Goal: Use online tool/utility: Utilize a website feature to perform a specific function

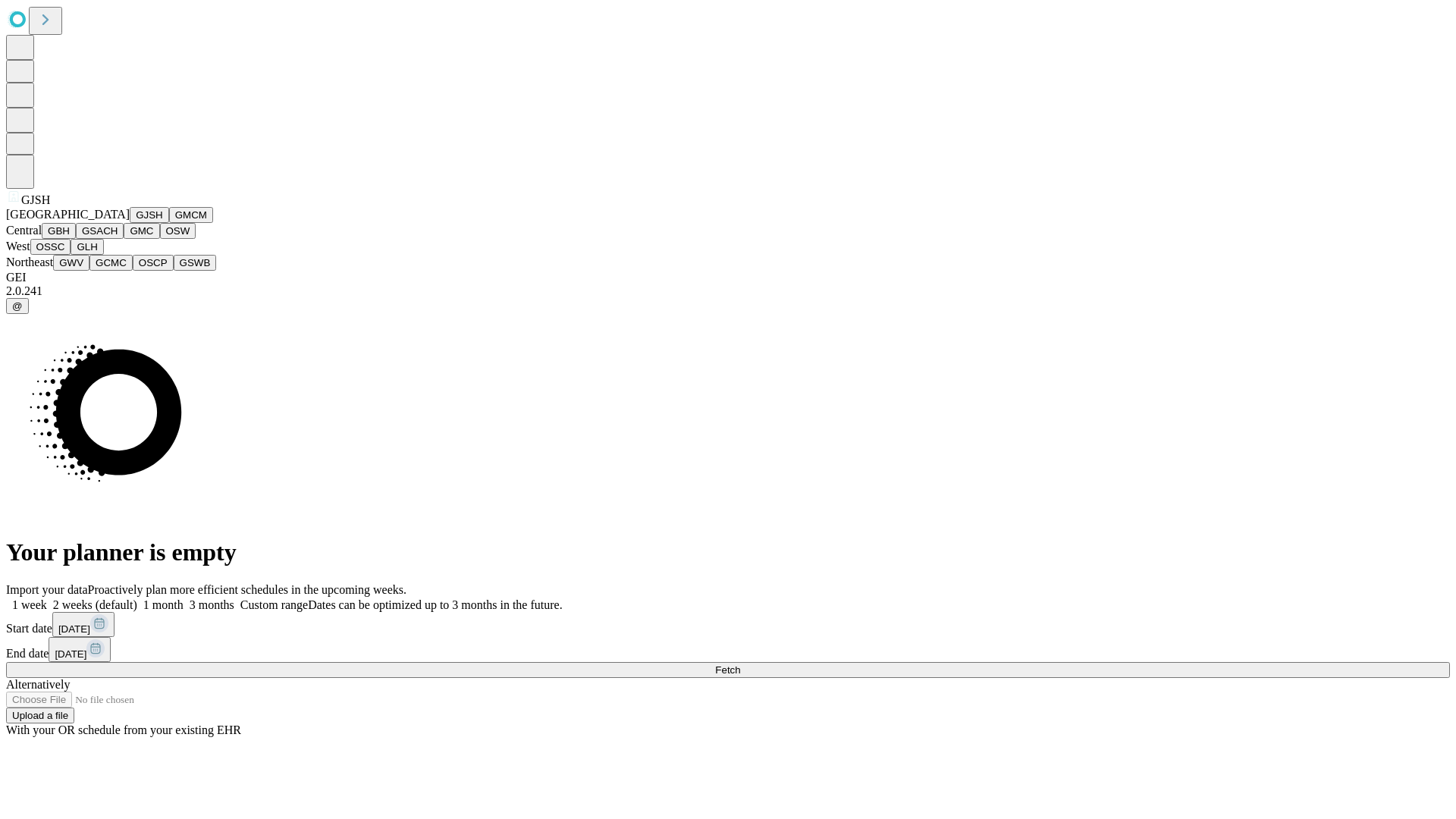
click at [129, 223] on button "GJSH" at bounding box center [149, 215] width 40 height 16
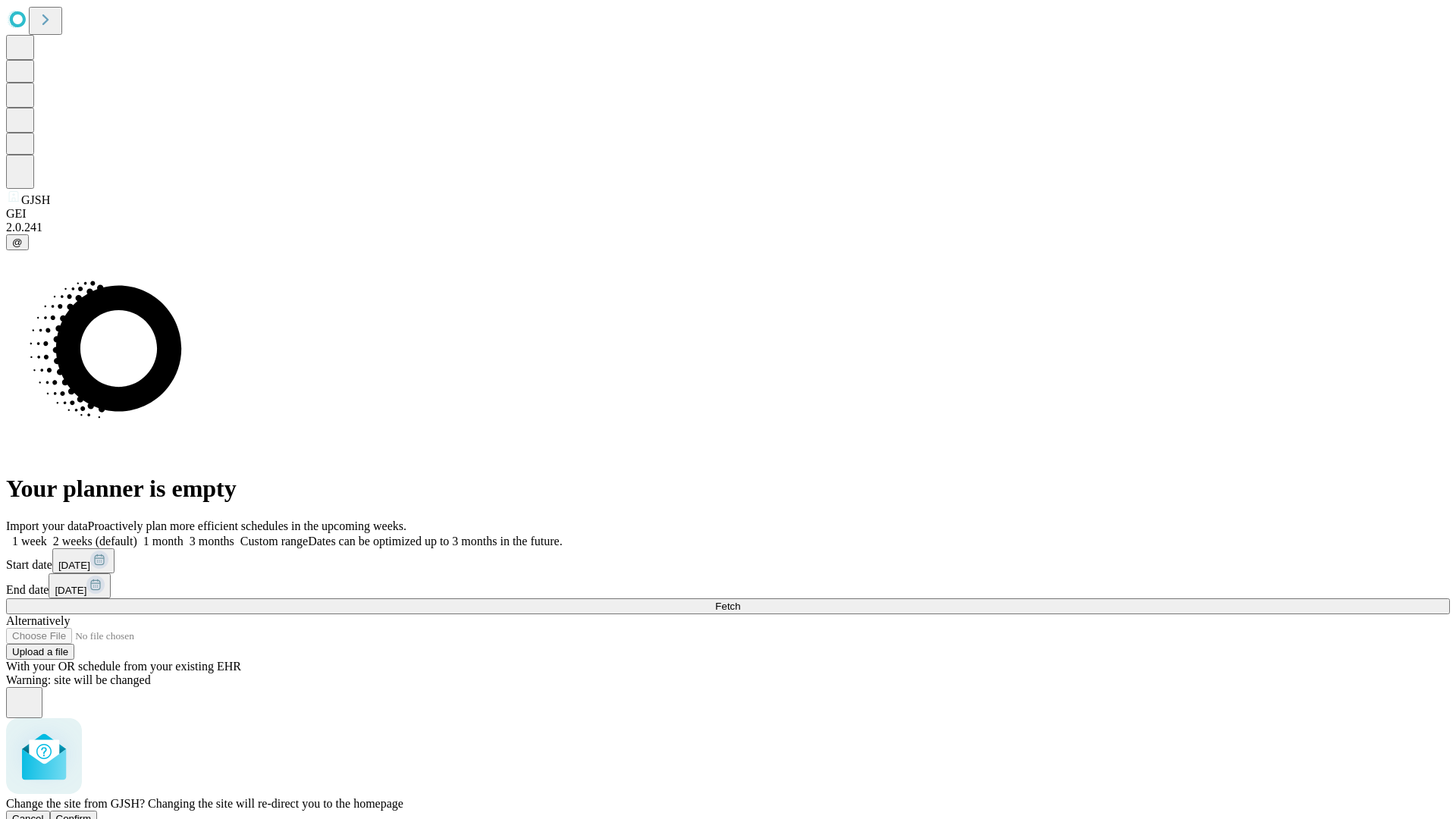
click at [91, 813] on span "Confirm" at bounding box center [74, 818] width 36 height 11
click at [183, 535] on label "1 month" at bounding box center [160, 541] width 46 height 13
click at [740, 601] on span "Fetch" at bounding box center [727, 606] width 25 height 11
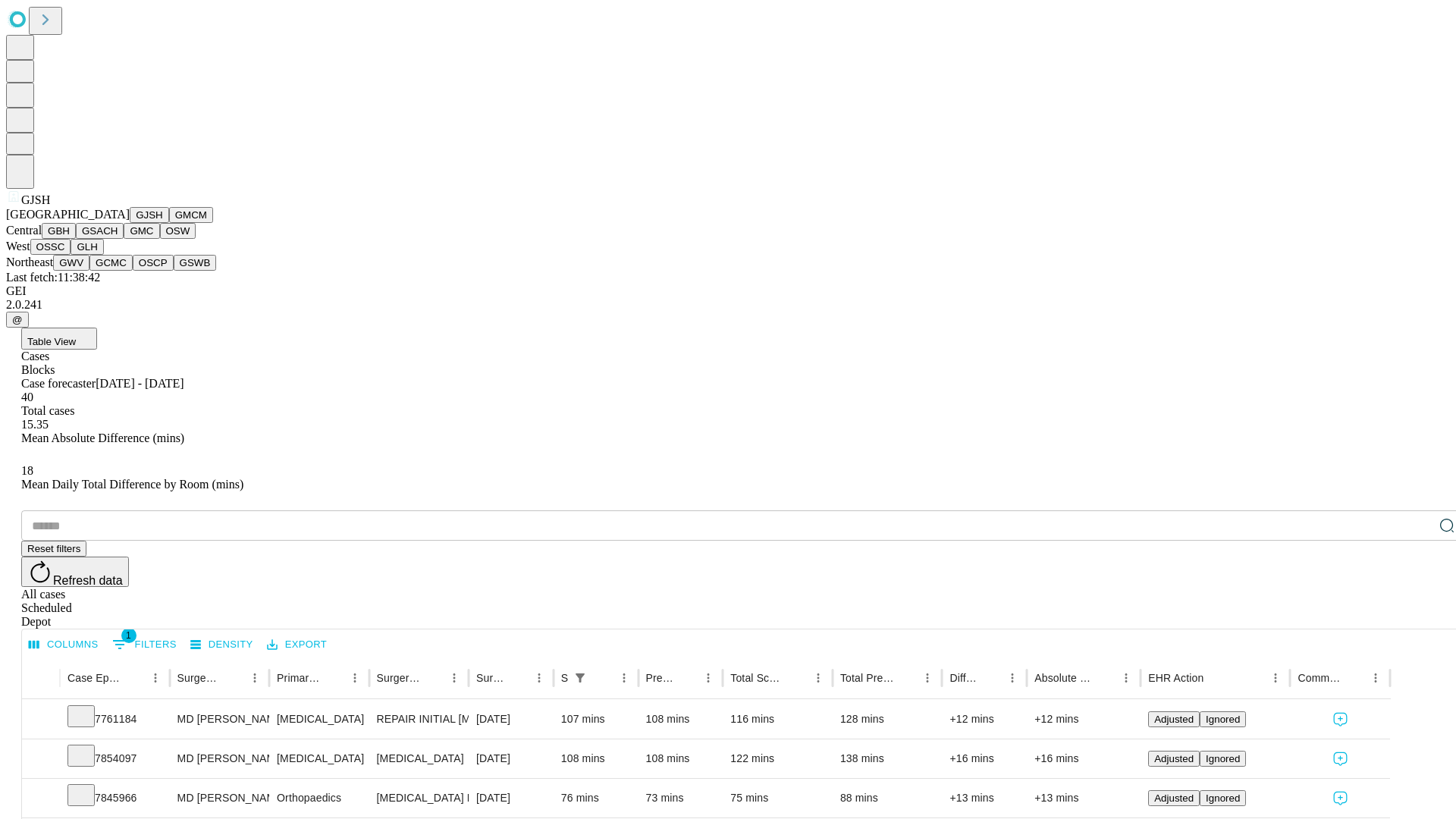
click at [169, 223] on button "GMCM" at bounding box center [191, 215] width 44 height 16
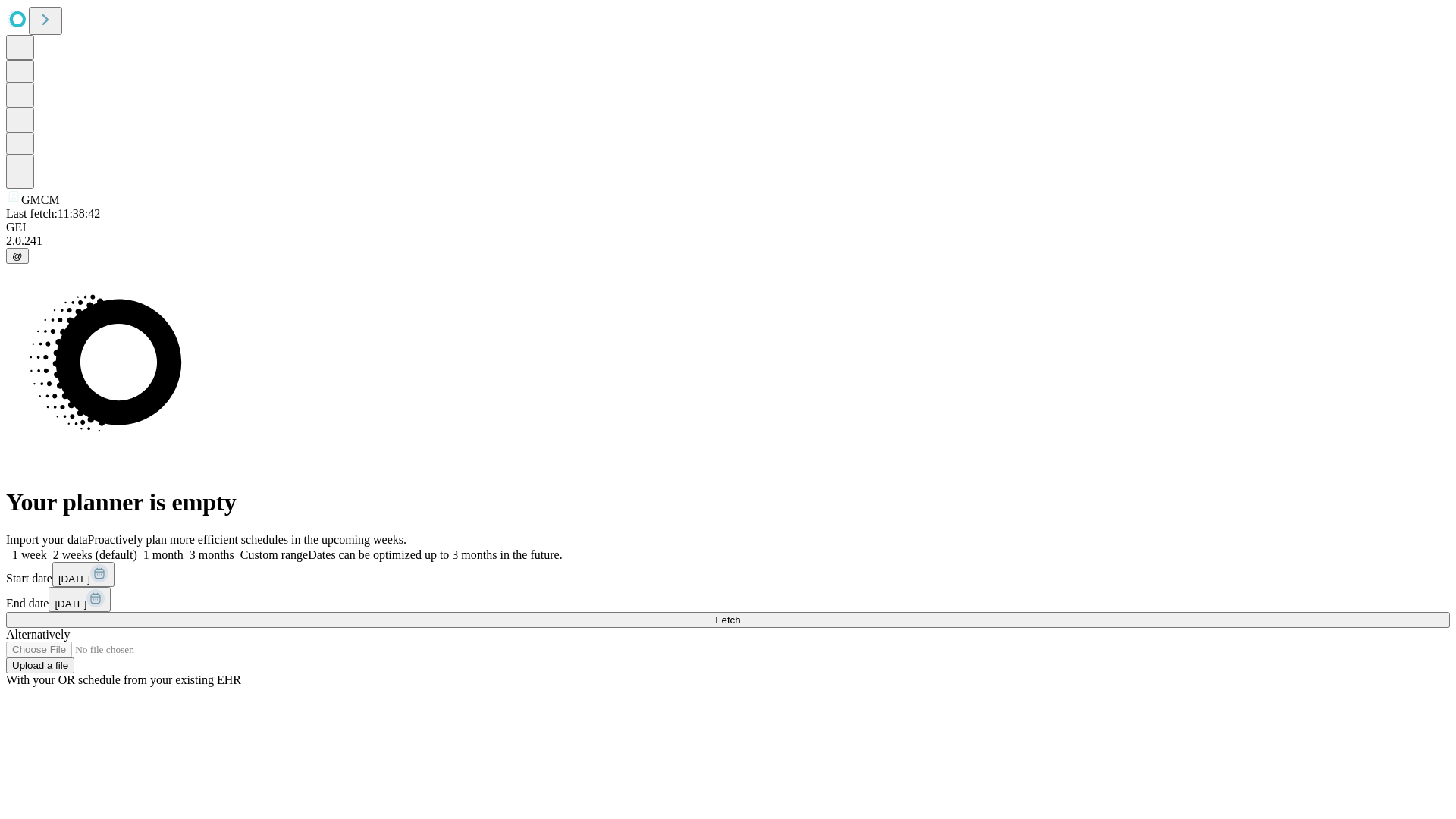
click at [183, 548] on label "1 month" at bounding box center [160, 554] width 46 height 13
click at [740, 614] on span "Fetch" at bounding box center [727, 620] width 25 height 11
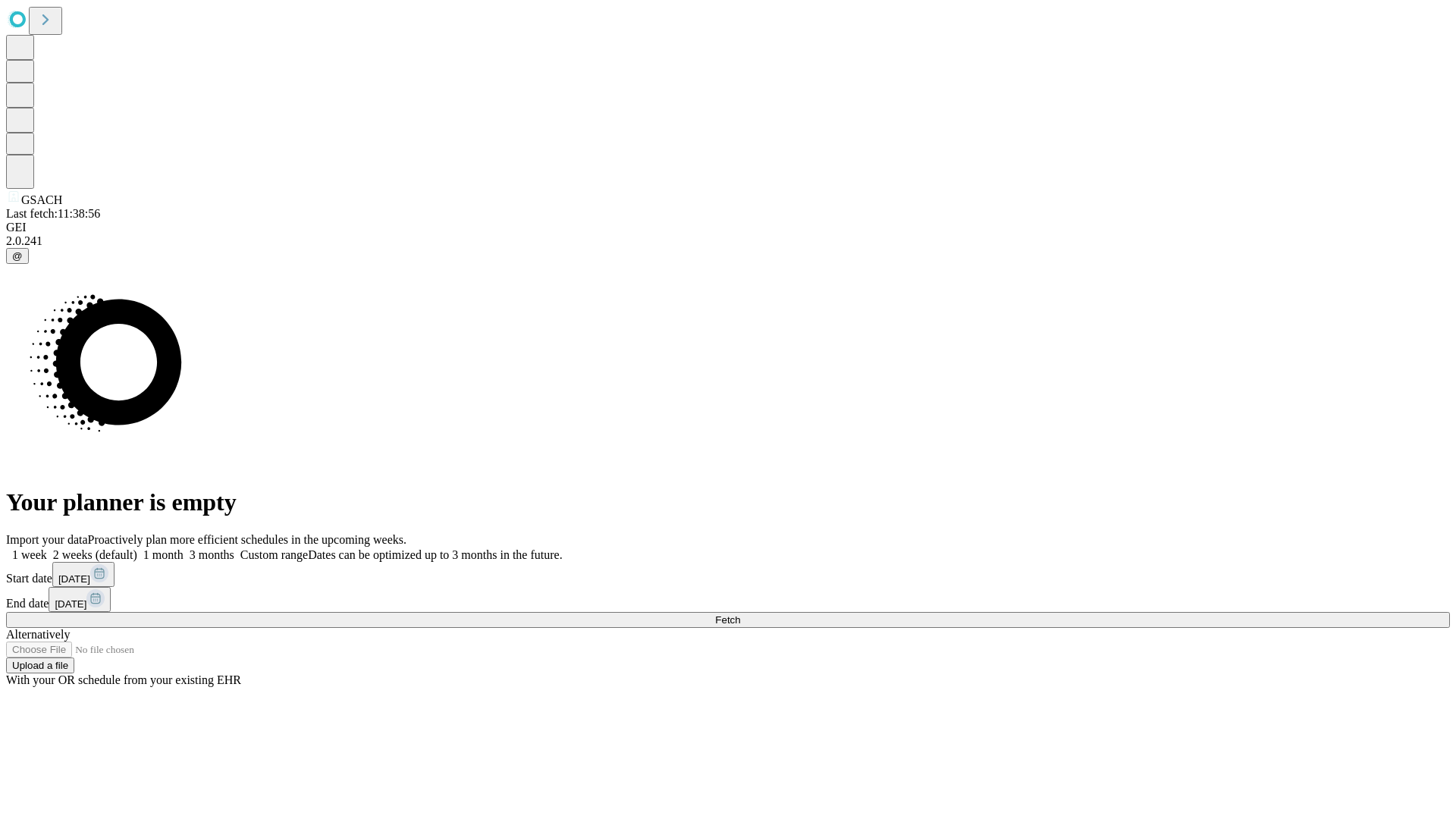
click at [740, 614] on span "Fetch" at bounding box center [727, 620] width 25 height 11
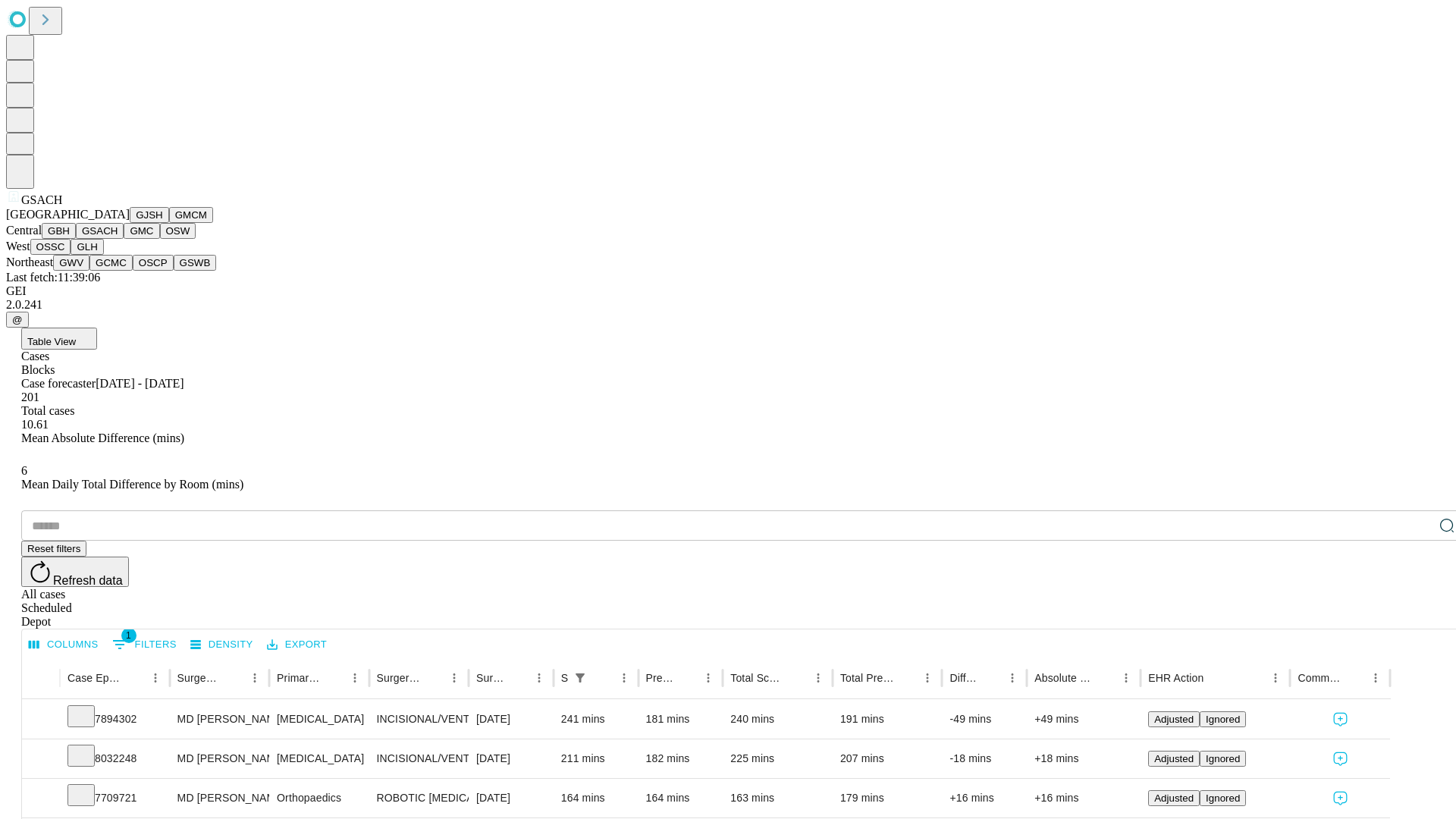
click at [124, 239] on button "GMC" at bounding box center [141, 231] width 36 height 16
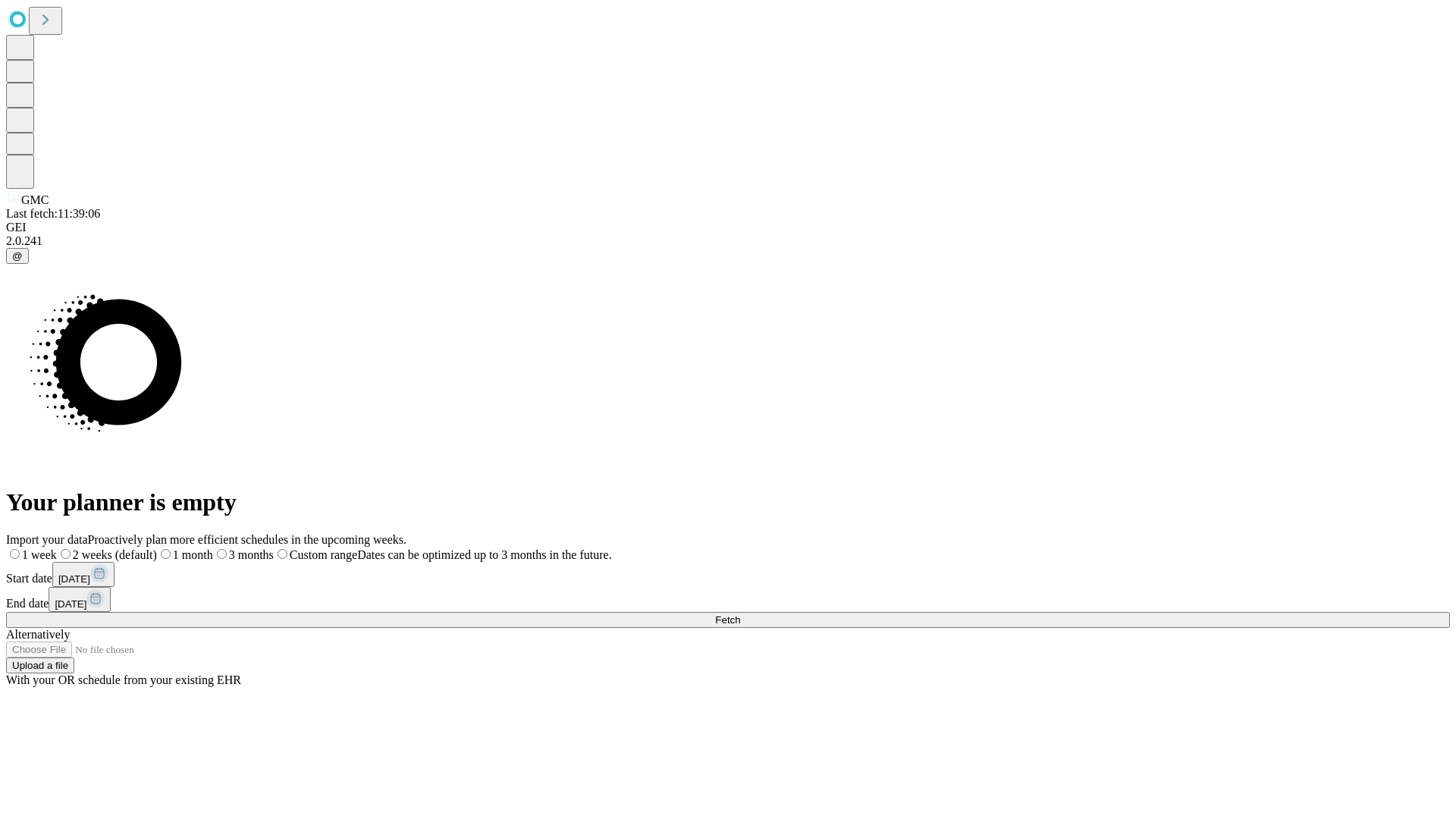
click at [213, 548] on label "1 month" at bounding box center [185, 554] width 56 height 13
click at [740, 614] on span "Fetch" at bounding box center [727, 620] width 25 height 11
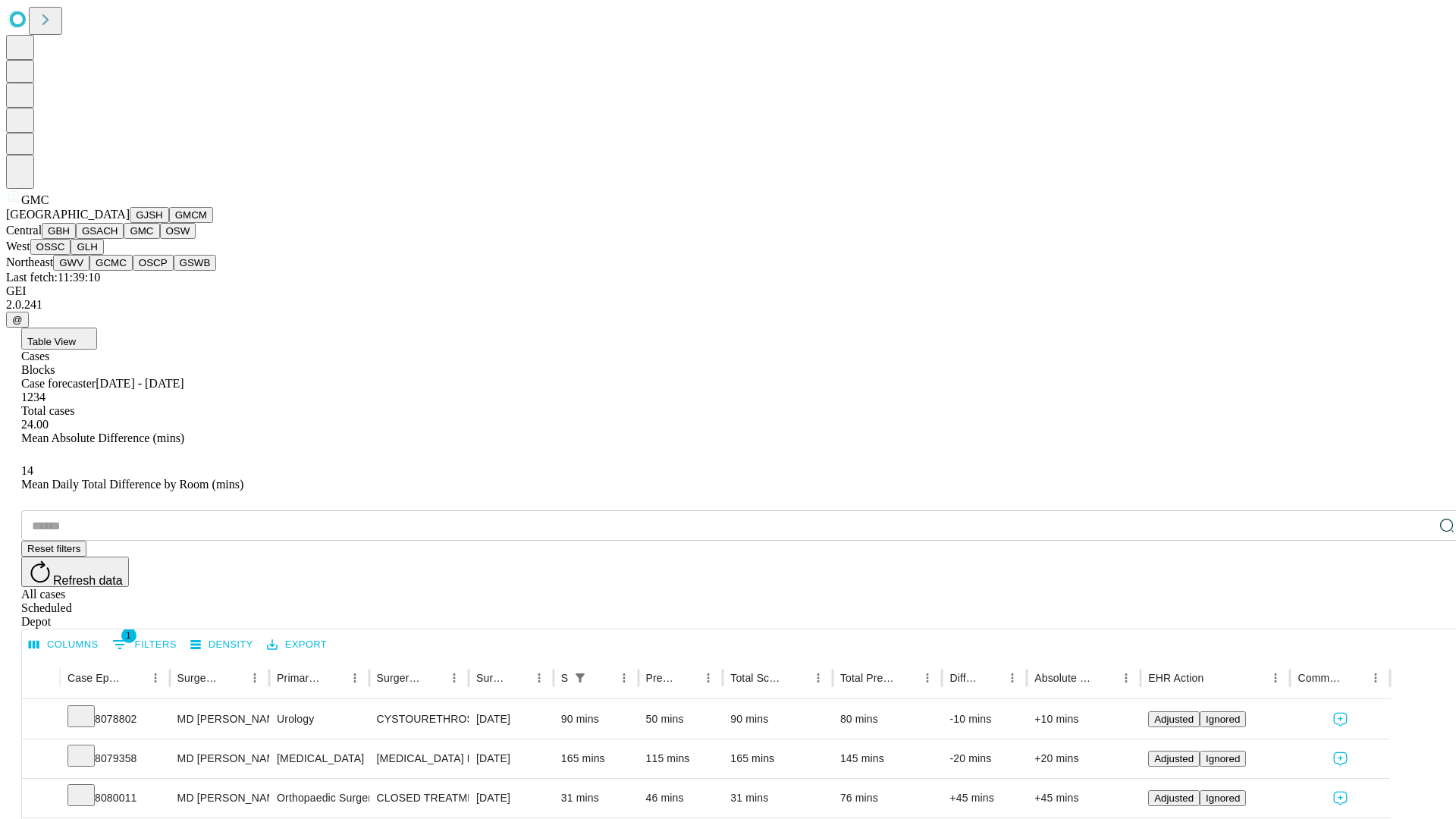
click at [160, 239] on button "OSW" at bounding box center [178, 231] width 37 height 16
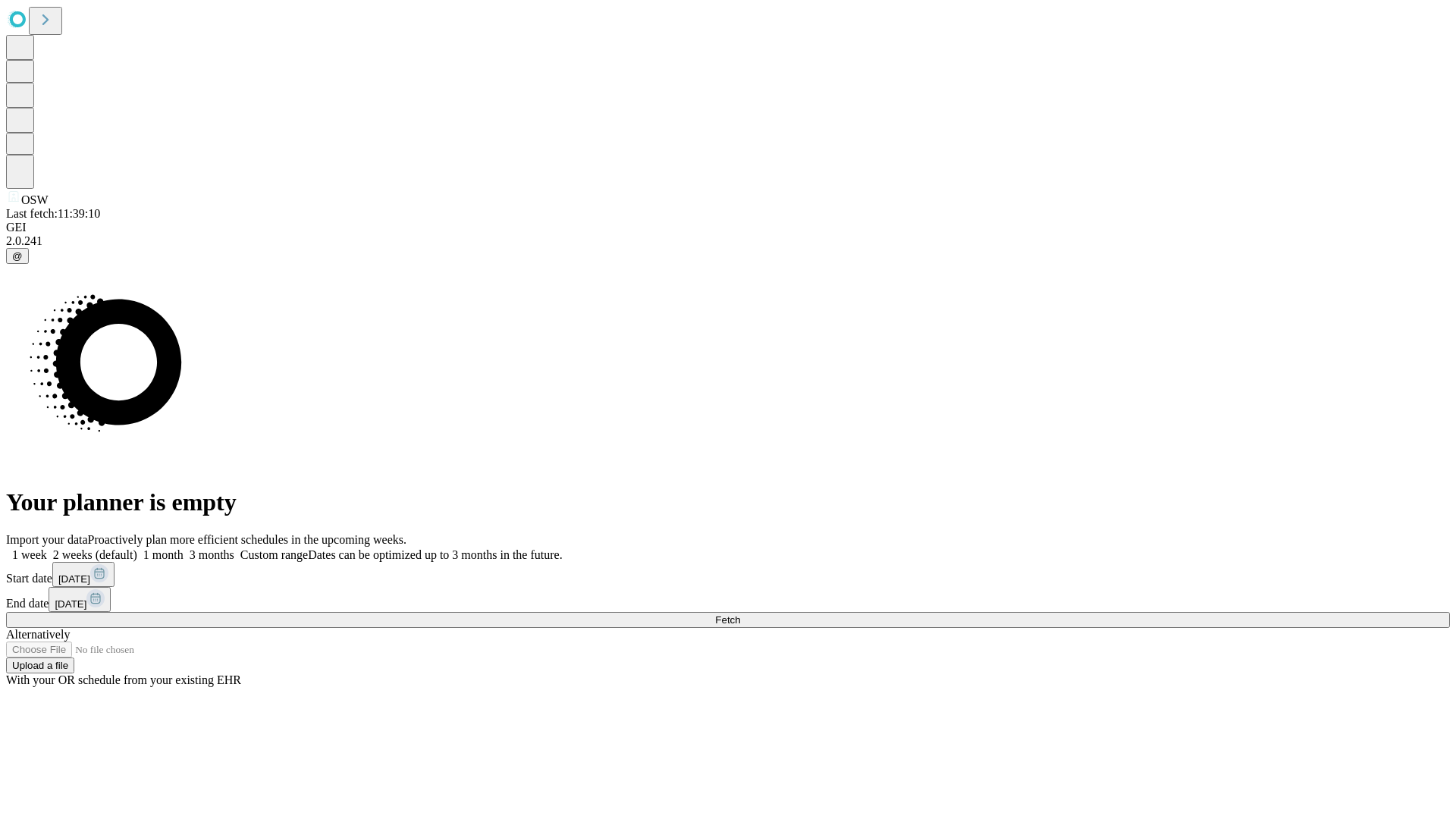
click at [183, 548] on label "1 month" at bounding box center [160, 554] width 46 height 13
click at [740, 614] on span "Fetch" at bounding box center [727, 620] width 25 height 11
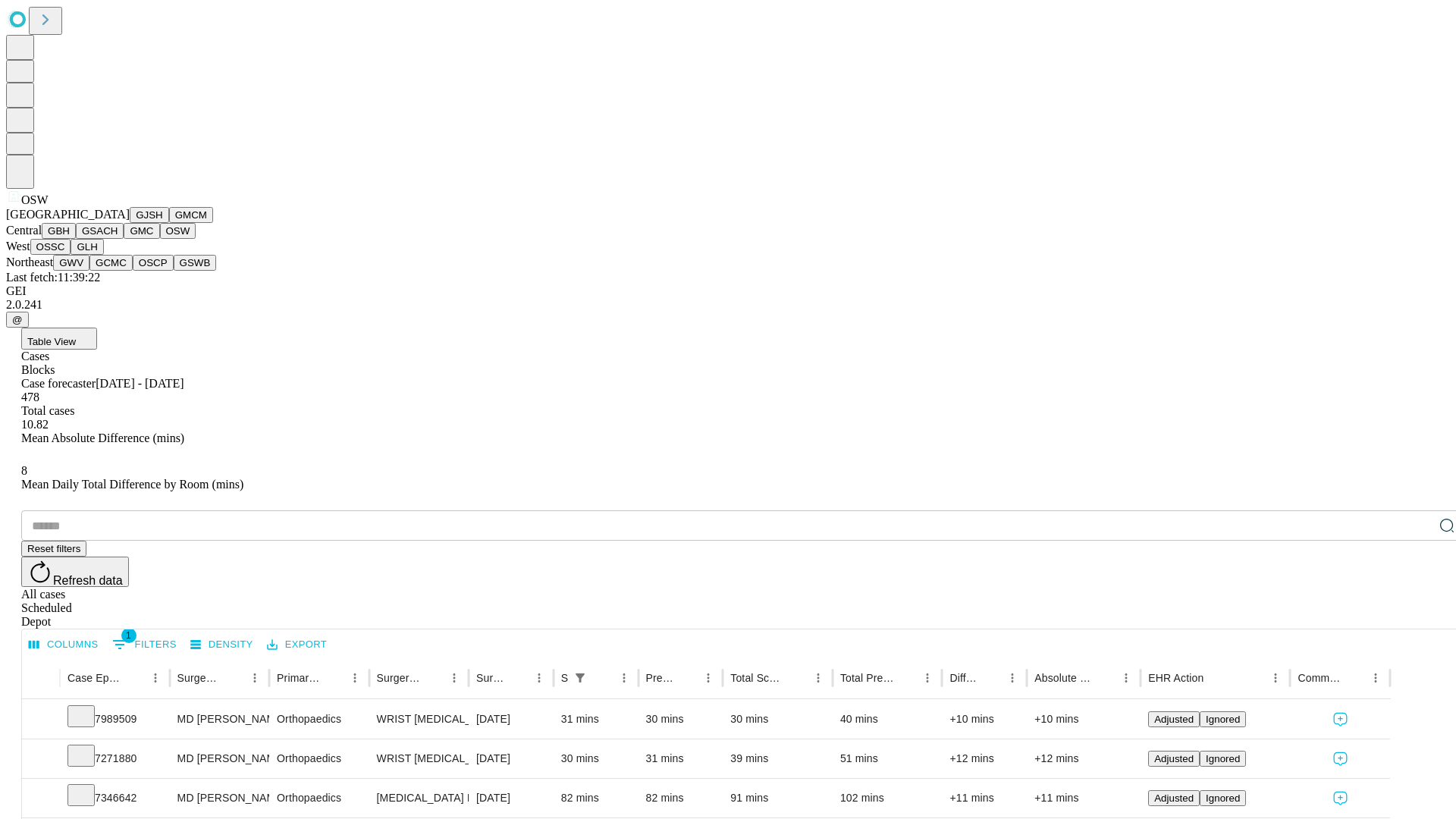
click at [71, 255] on button "OSSC" at bounding box center [51, 247] width 41 height 16
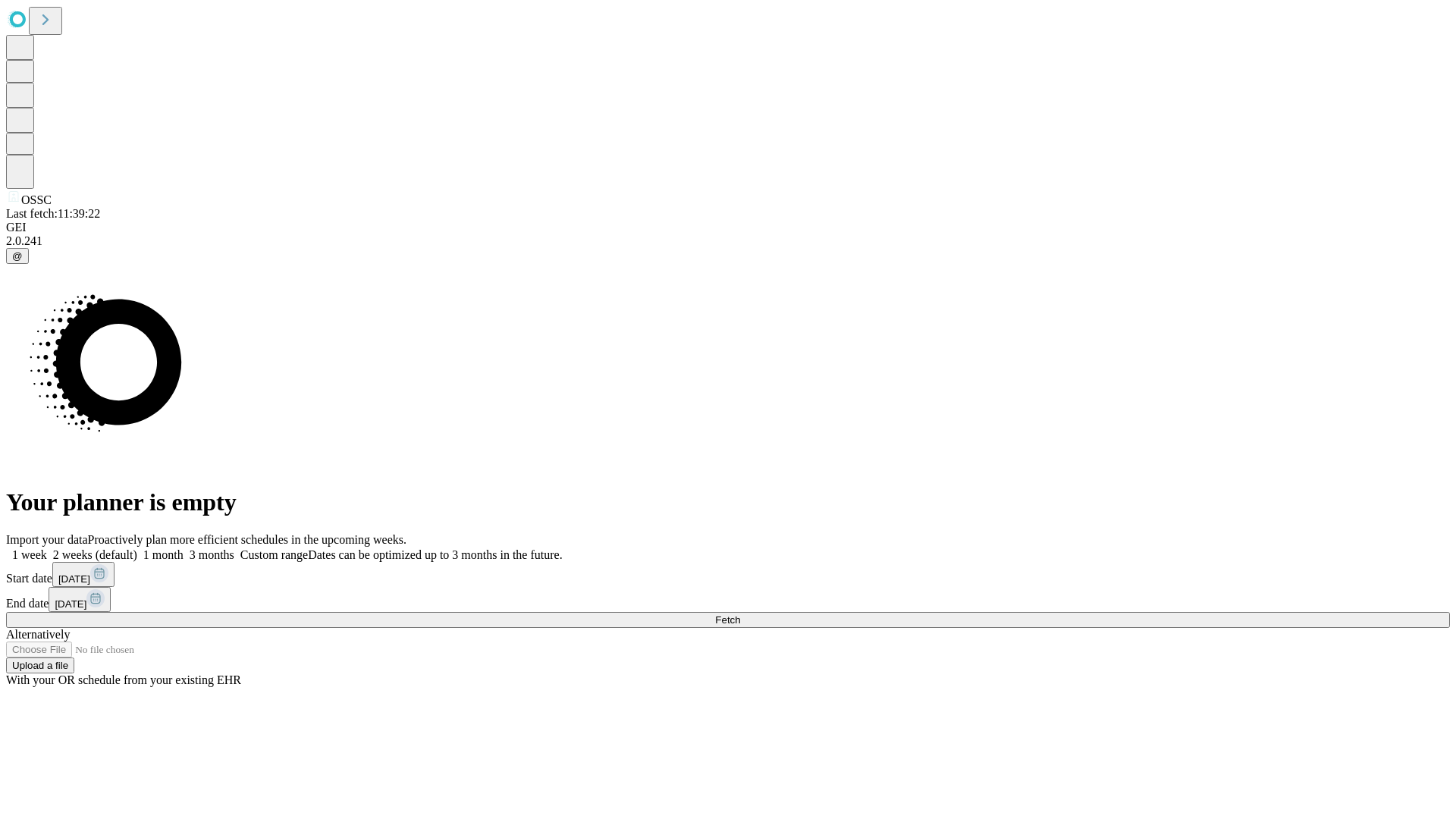
click at [183, 548] on label "1 month" at bounding box center [160, 554] width 46 height 13
click at [740, 614] on span "Fetch" at bounding box center [727, 620] width 25 height 11
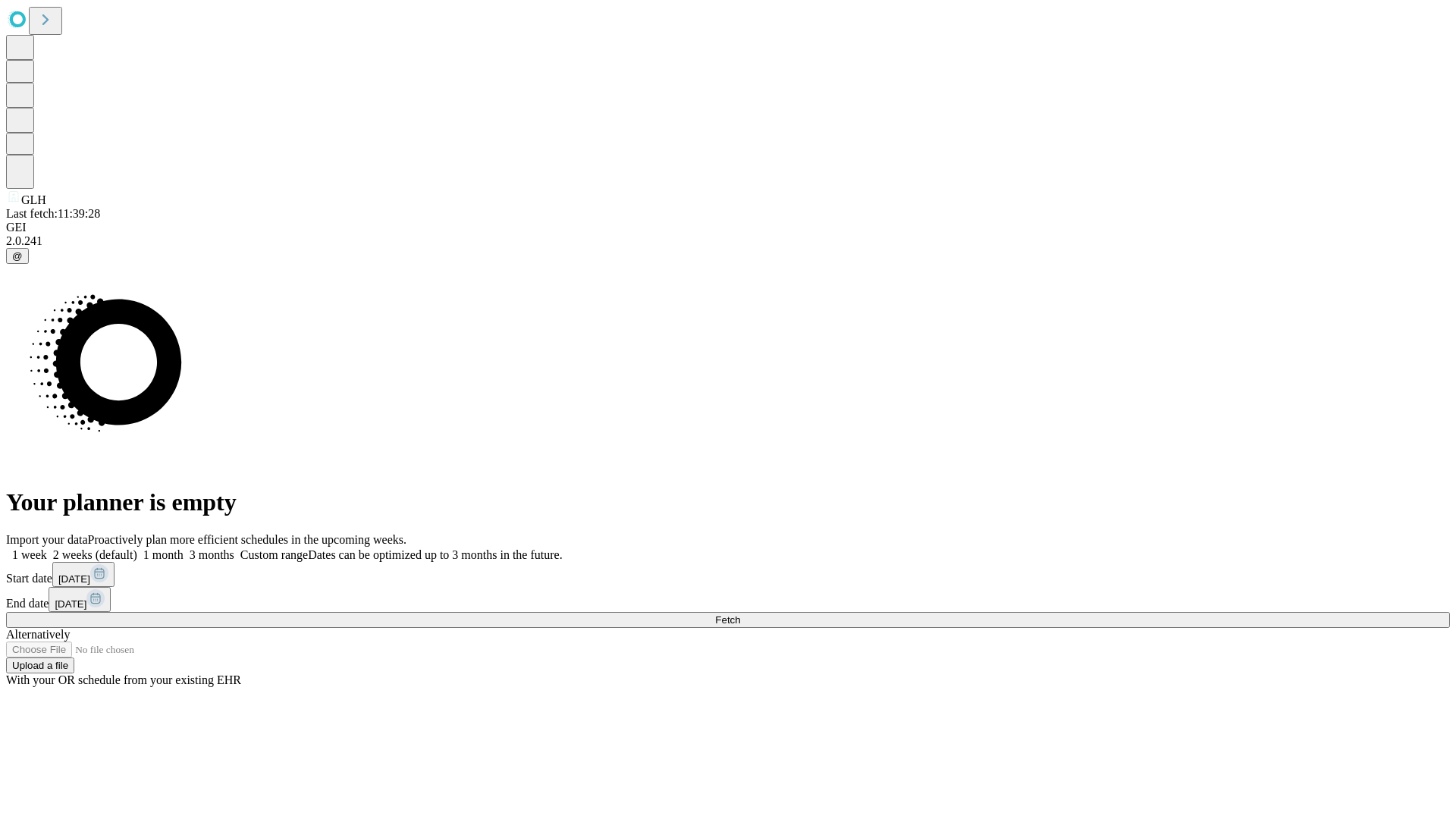
click at [183, 548] on label "1 month" at bounding box center [160, 554] width 46 height 13
click at [740, 614] on span "Fetch" at bounding box center [727, 620] width 25 height 11
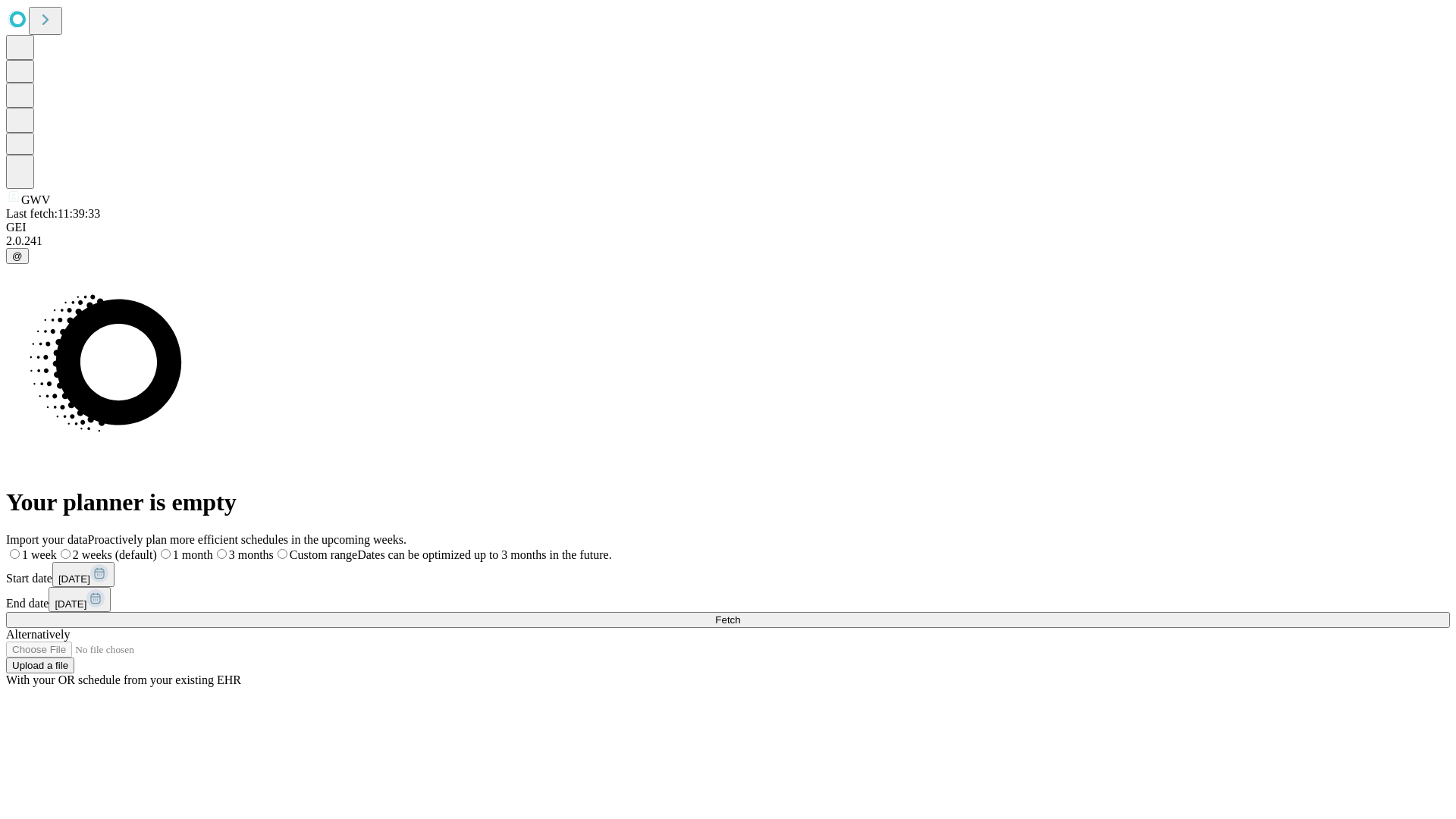
click at [213, 548] on label "1 month" at bounding box center [185, 554] width 56 height 13
click at [740, 614] on span "Fetch" at bounding box center [727, 620] width 25 height 11
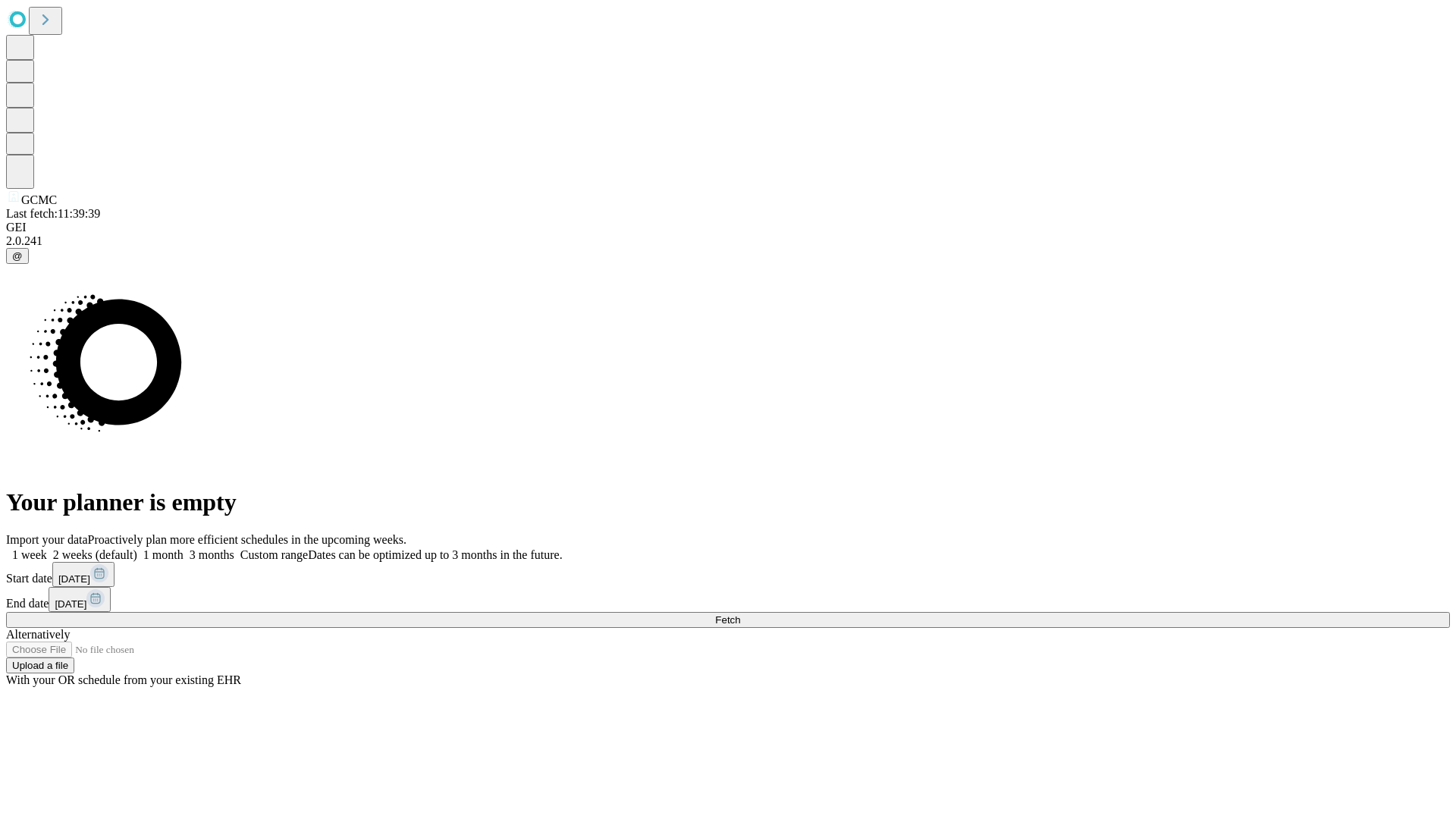
click at [740, 614] on span "Fetch" at bounding box center [727, 620] width 25 height 11
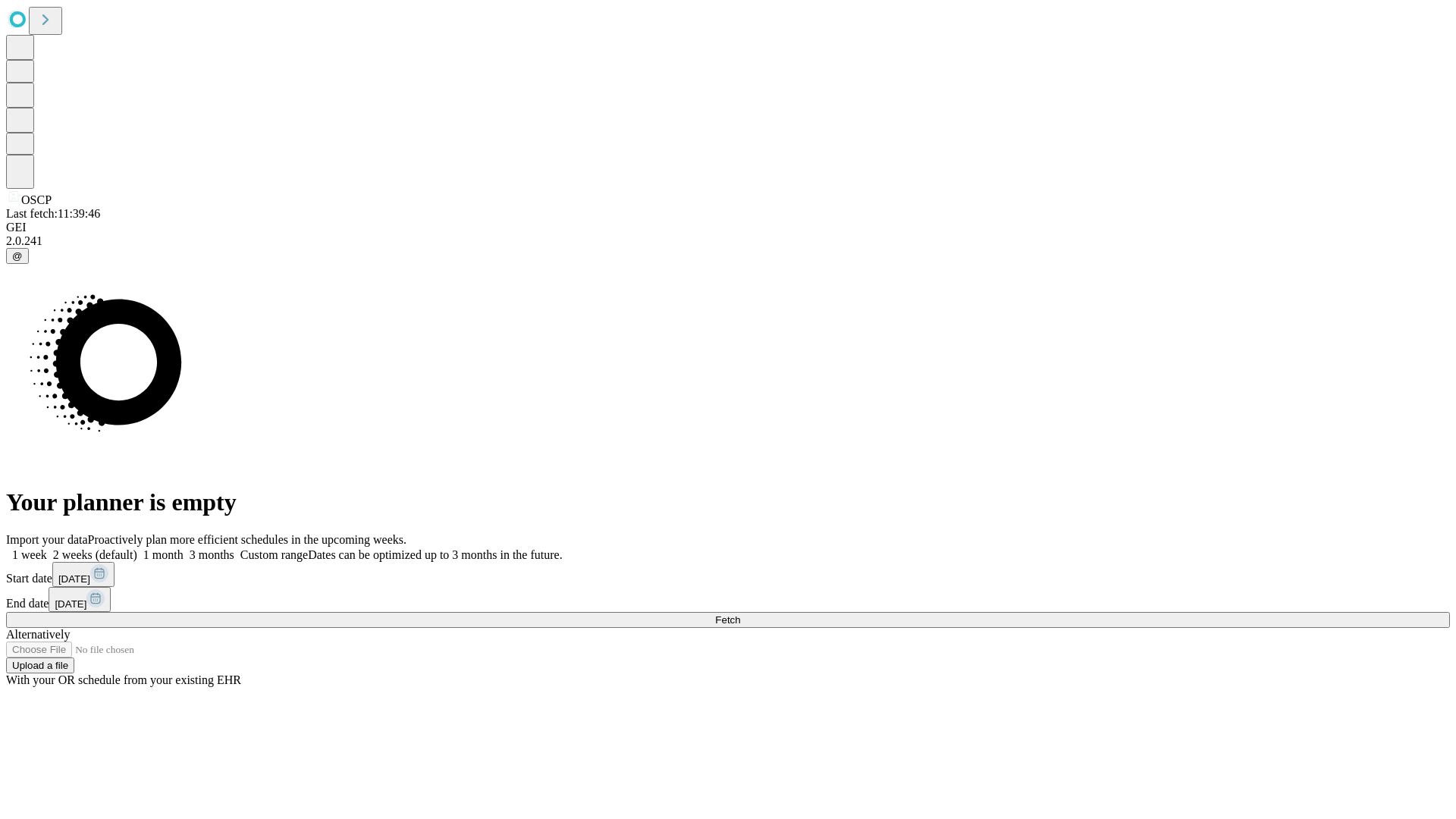
click at [183, 548] on label "1 month" at bounding box center [160, 554] width 46 height 13
click at [740, 614] on span "Fetch" at bounding box center [727, 620] width 25 height 11
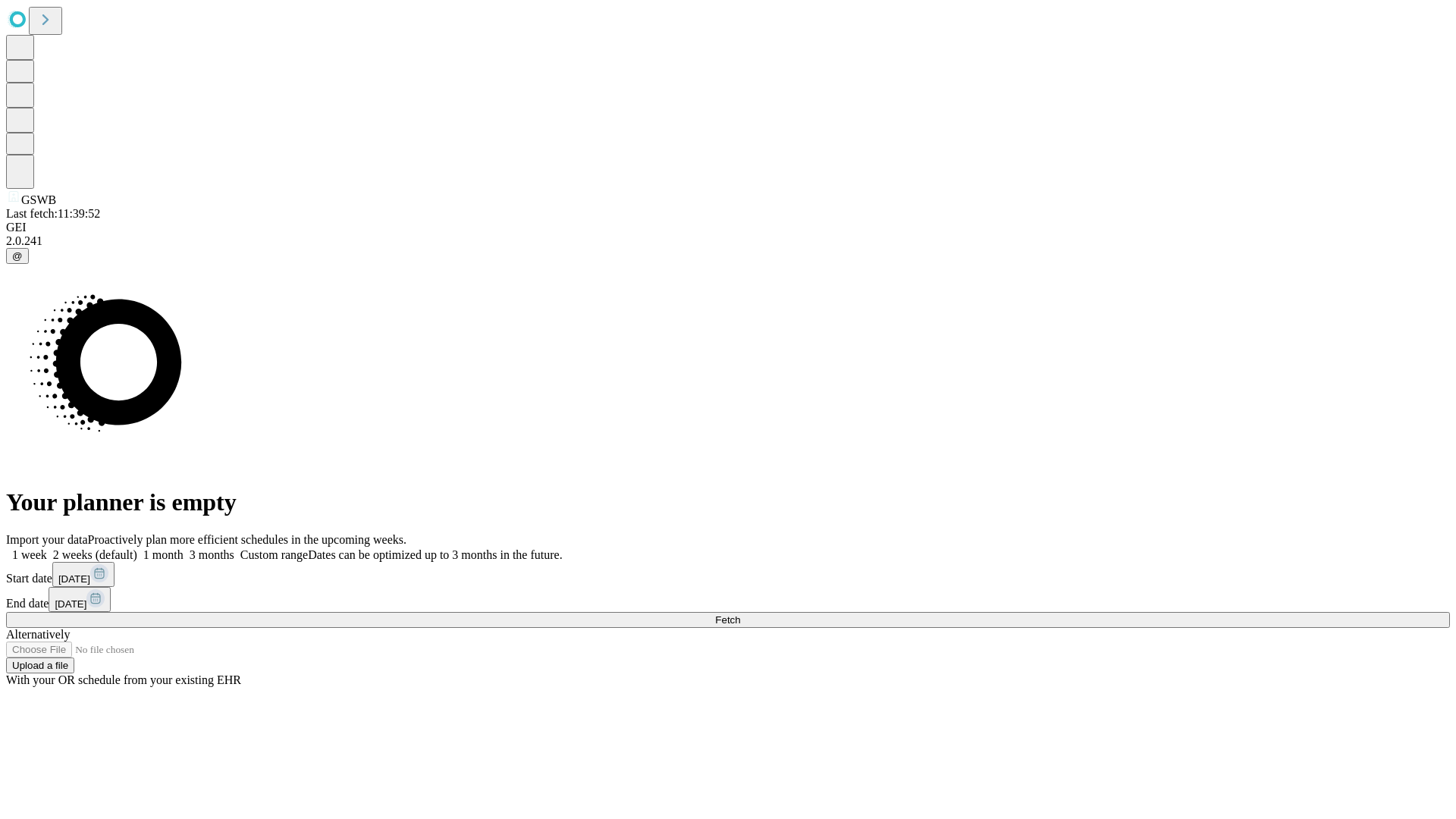
click at [183, 548] on label "1 month" at bounding box center [160, 554] width 46 height 13
click at [740, 614] on span "Fetch" at bounding box center [727, 620] width 25 height 11
